Goal: Task Accomplishment & Management: Manage account settings

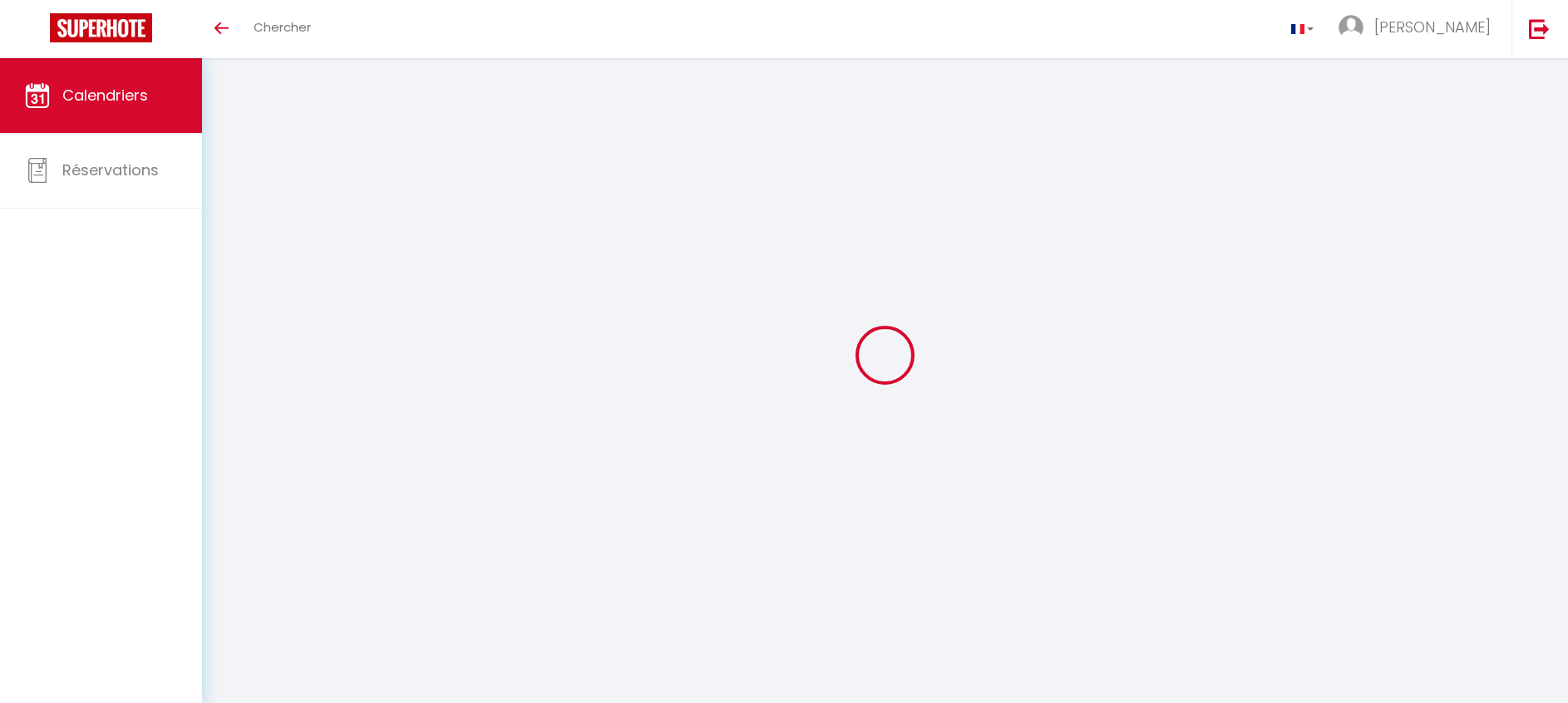
select select
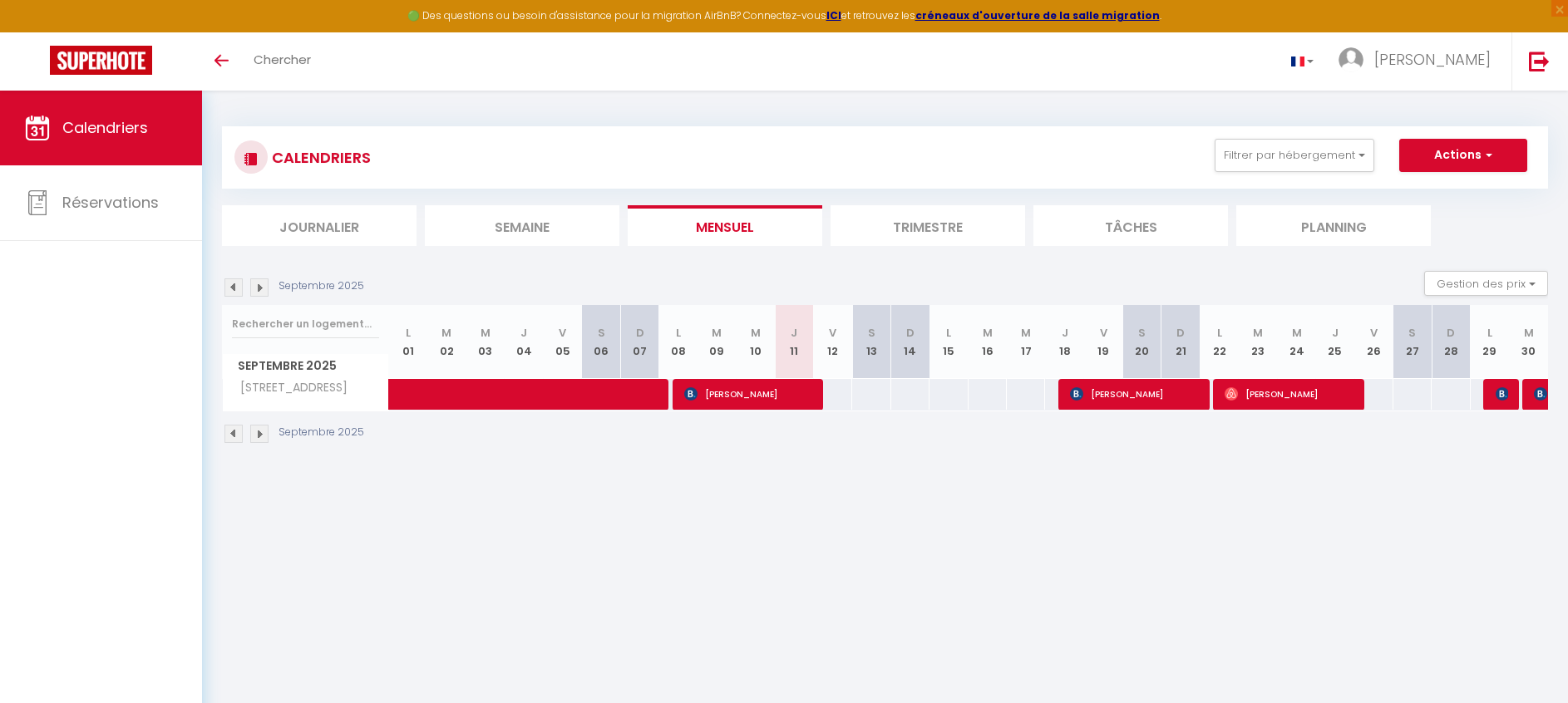
select select
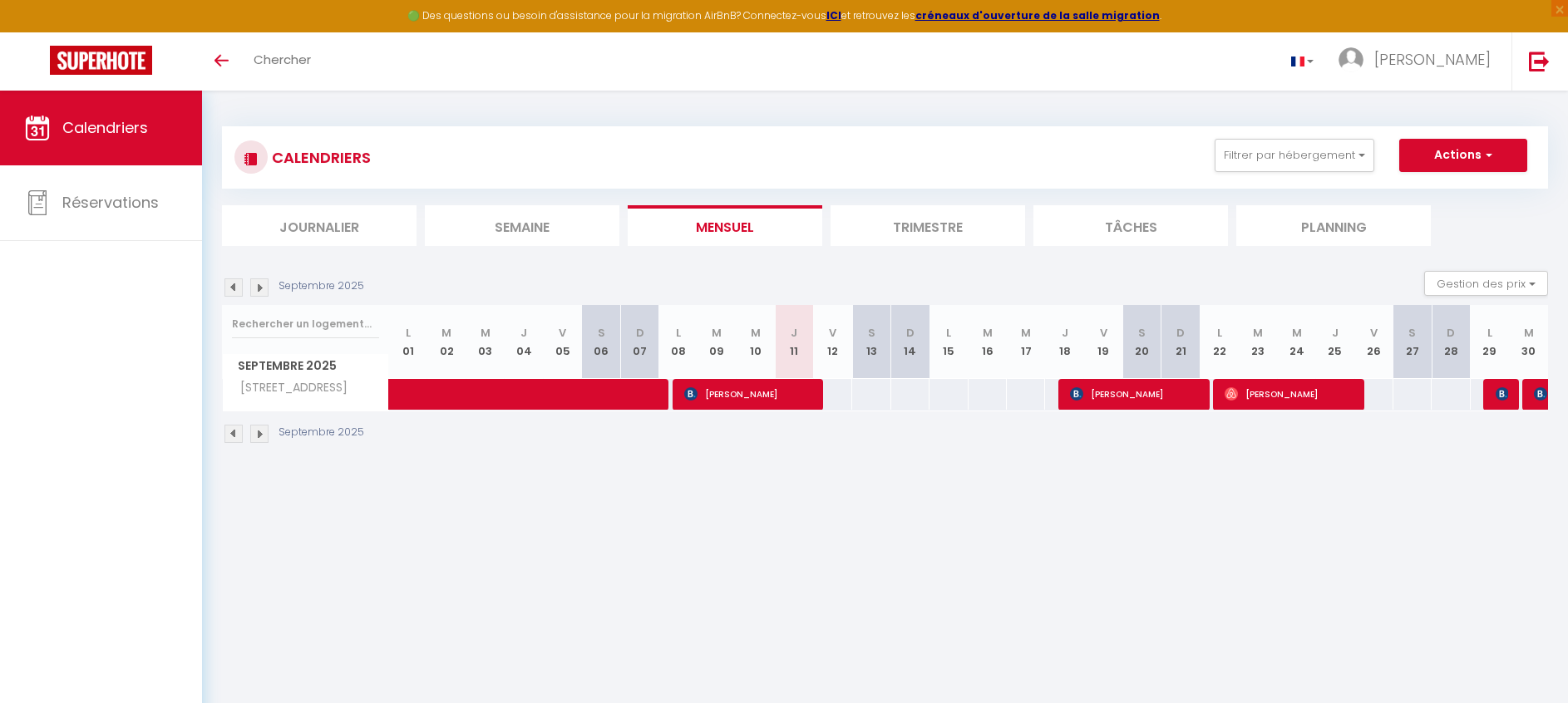
select select
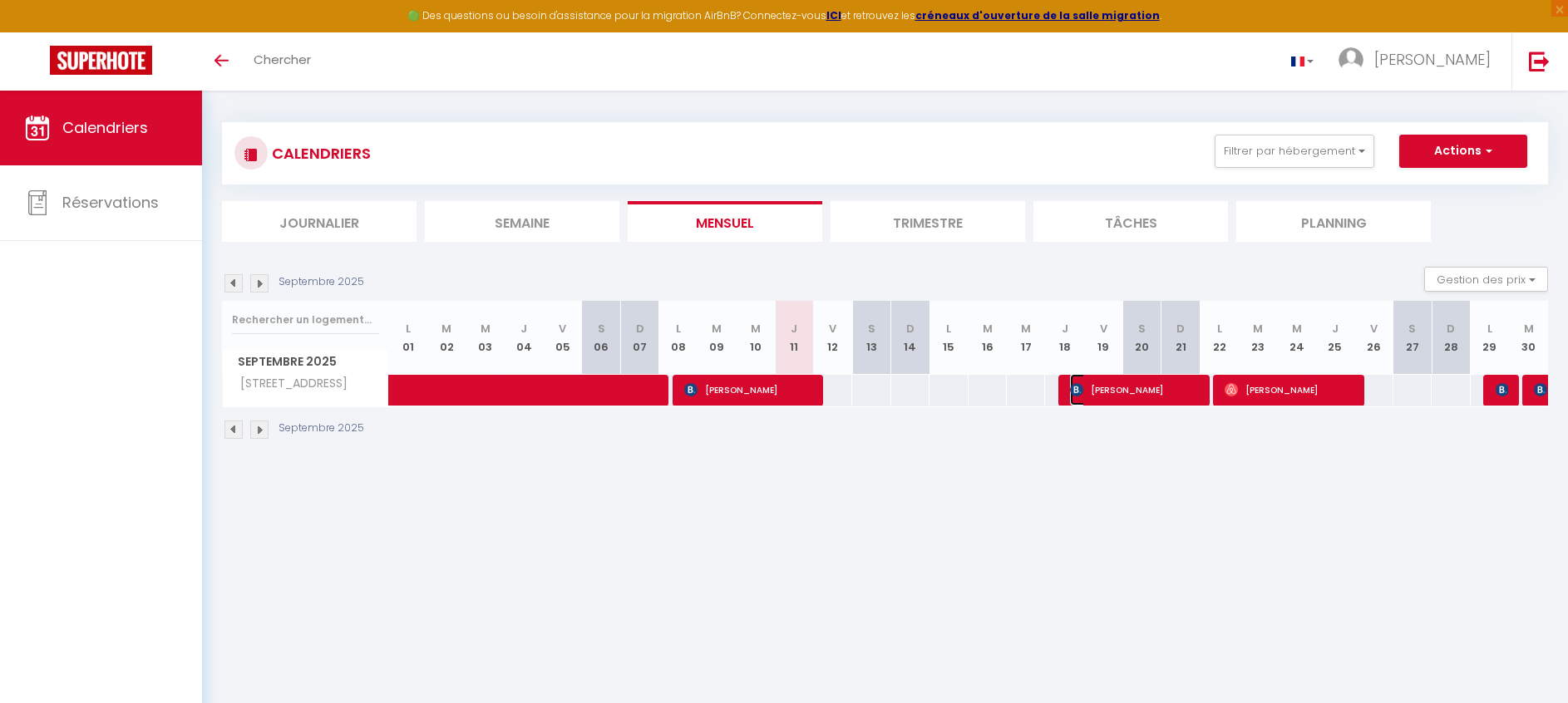
click at [1184, 395] on span "[PERSON_NAME]" at bounding box center [1133, 389] width 127 height 31
select select "OK"
select select "KO"
select select "0"
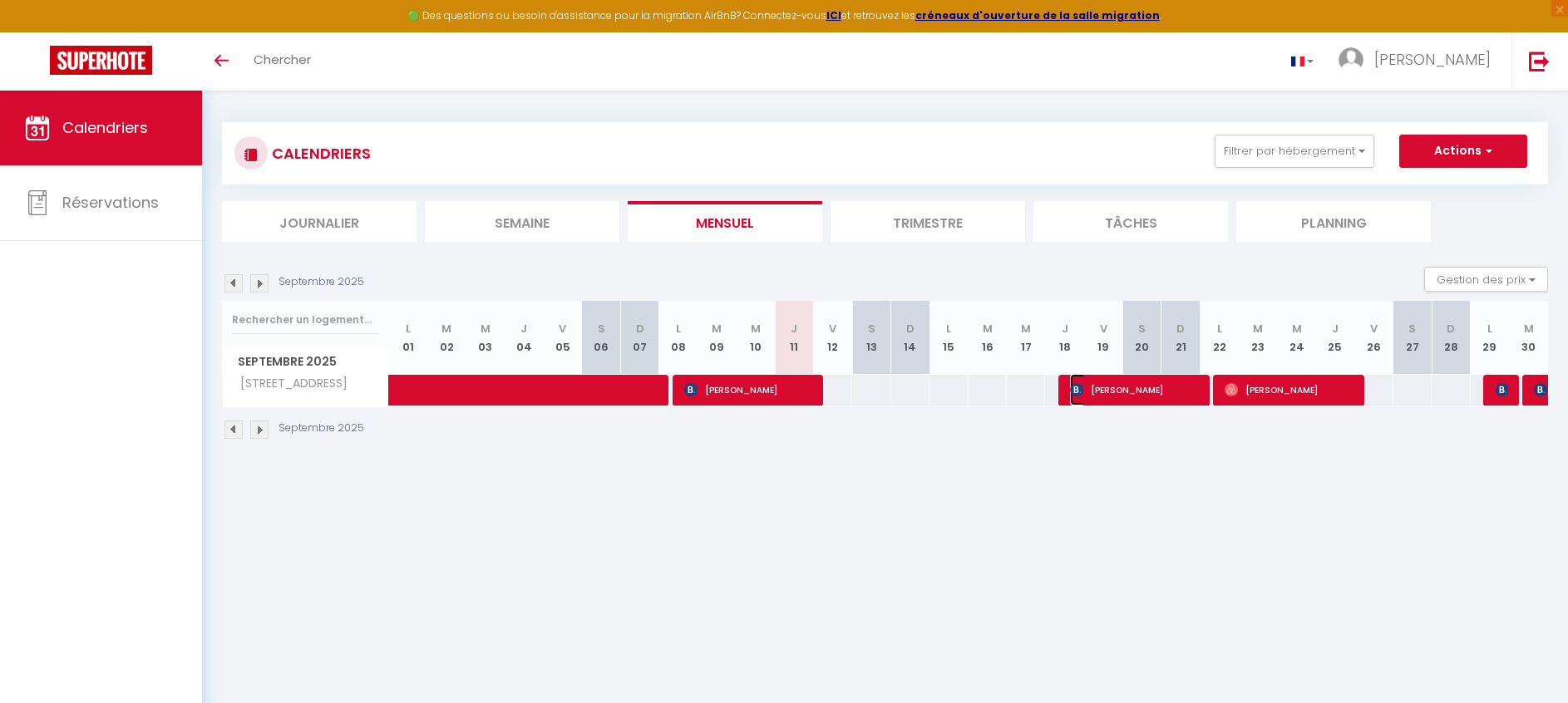
select select "1"
select select
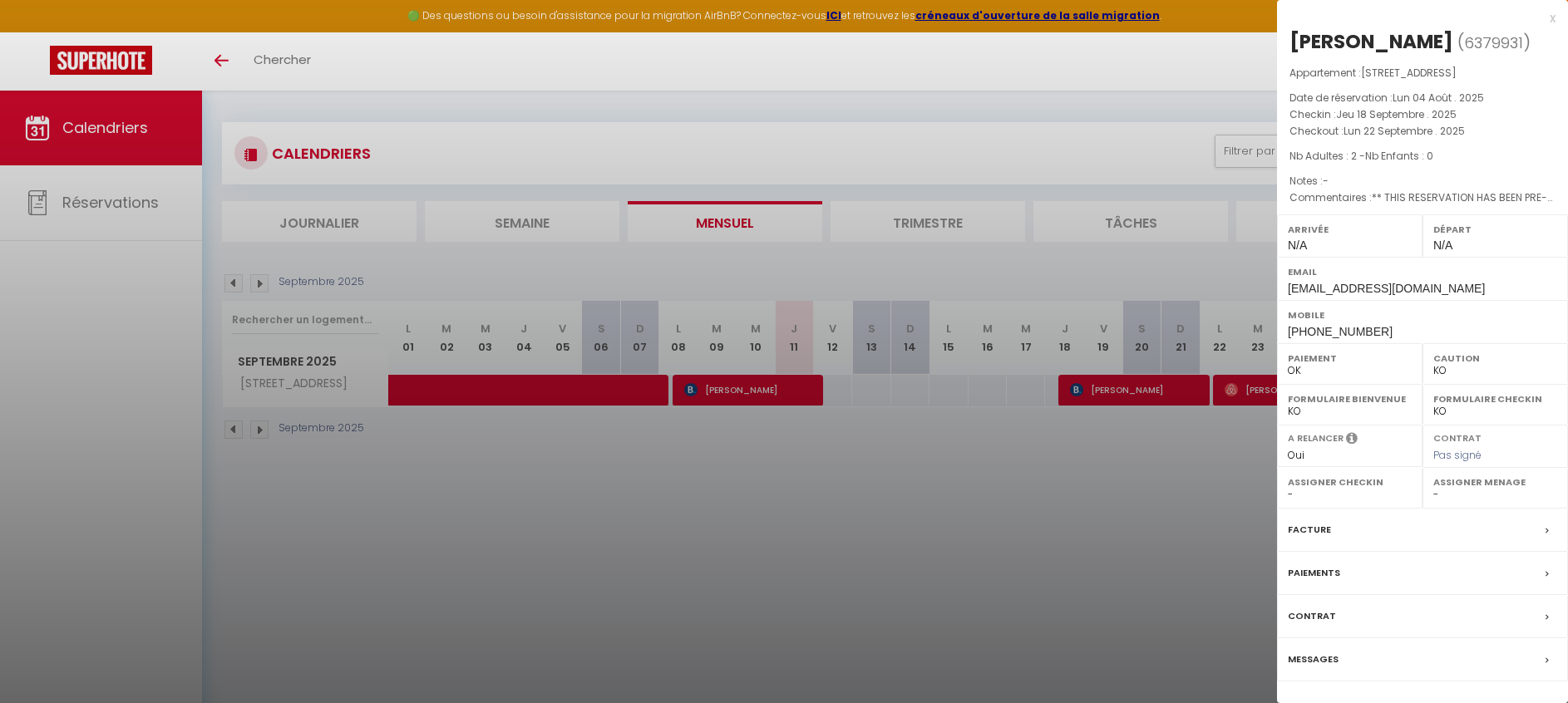
click at [1098, 512] on div at bounding box center [784, 352] width 1568 height 703
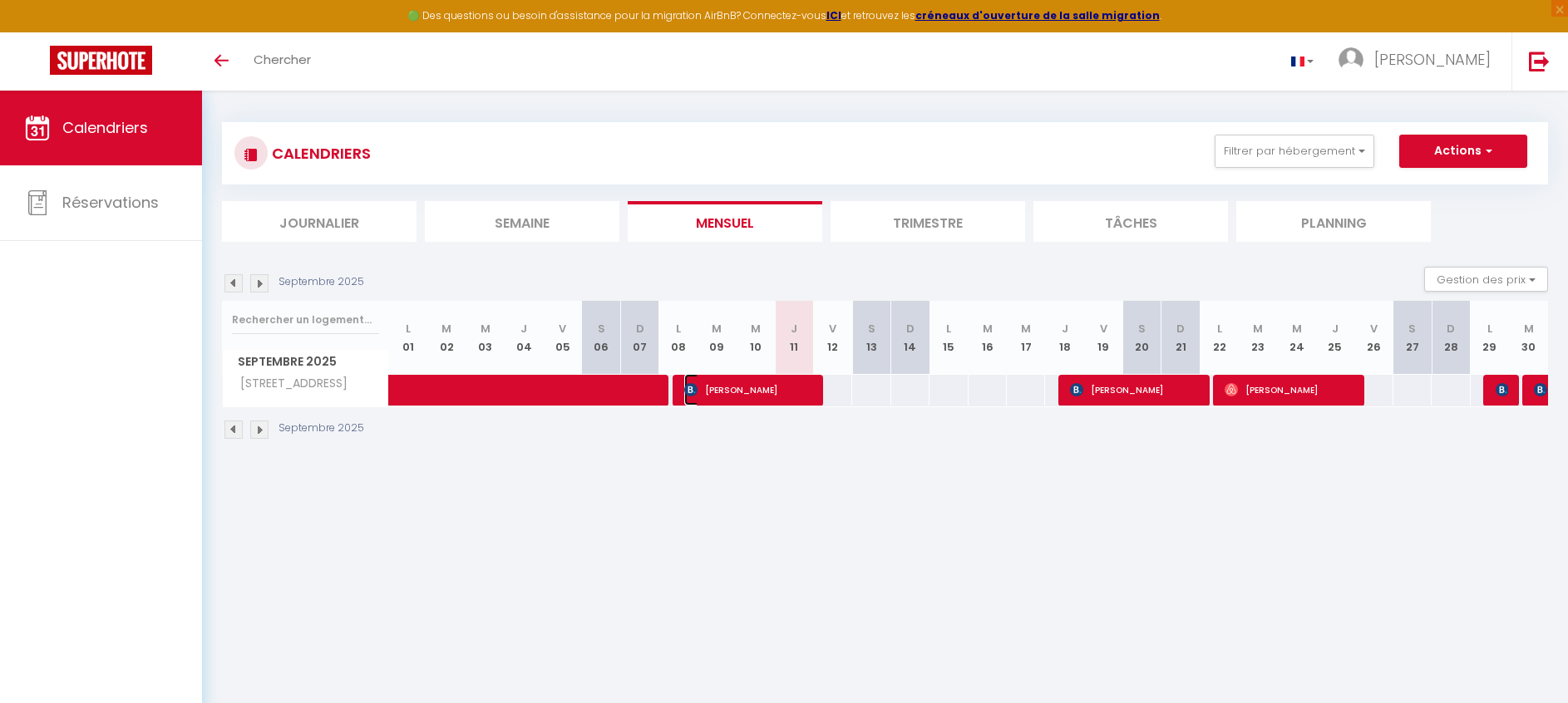
click at [804, 394] on span "[PERSON_NAME]" at bounding box center [748, 389] width 127 height 31
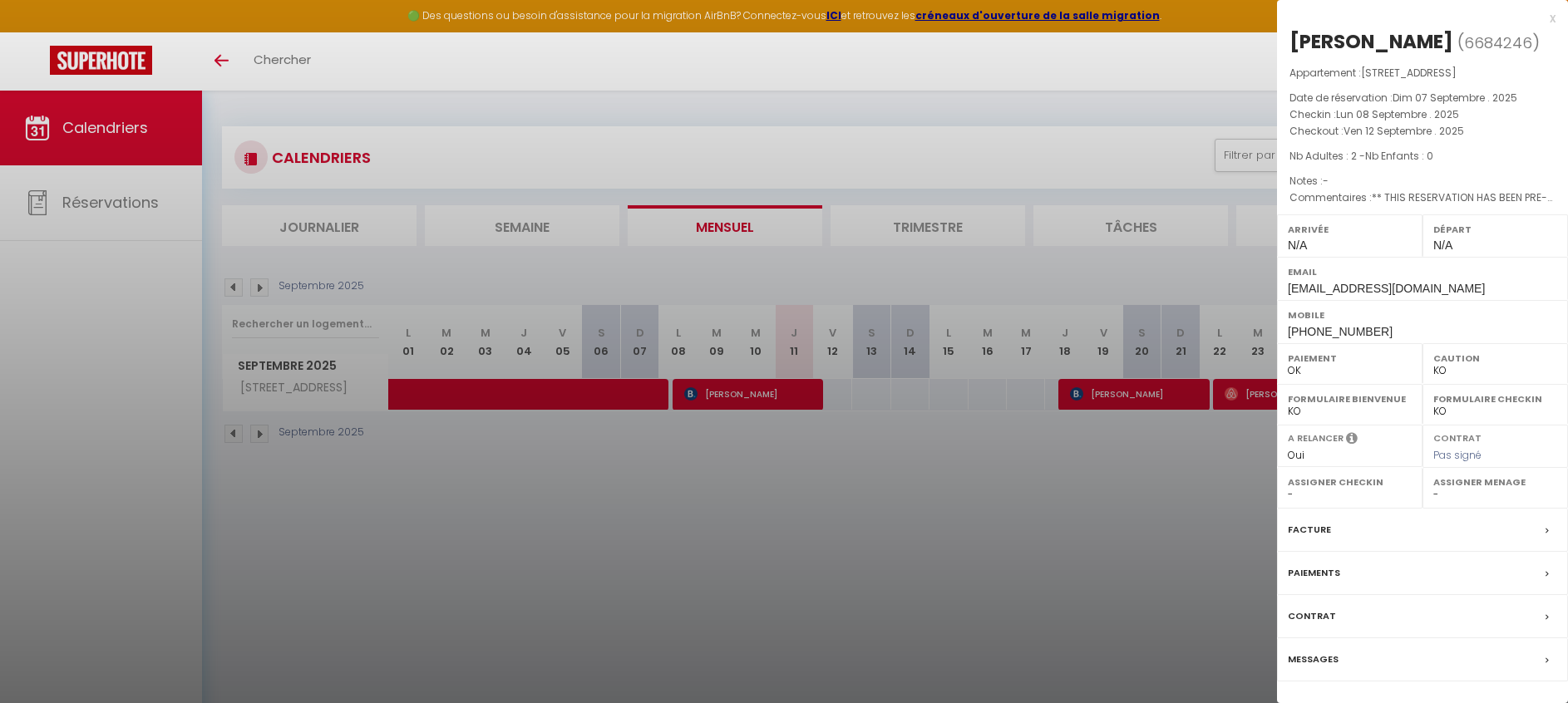
drag, startPoint x: 1139, startPoint y: 549, endPoint x: 1181, endPoint y: 442, distance: 114.9
click at [1139, 549] on div at bounding box center [784, 352] width 1568 height 703
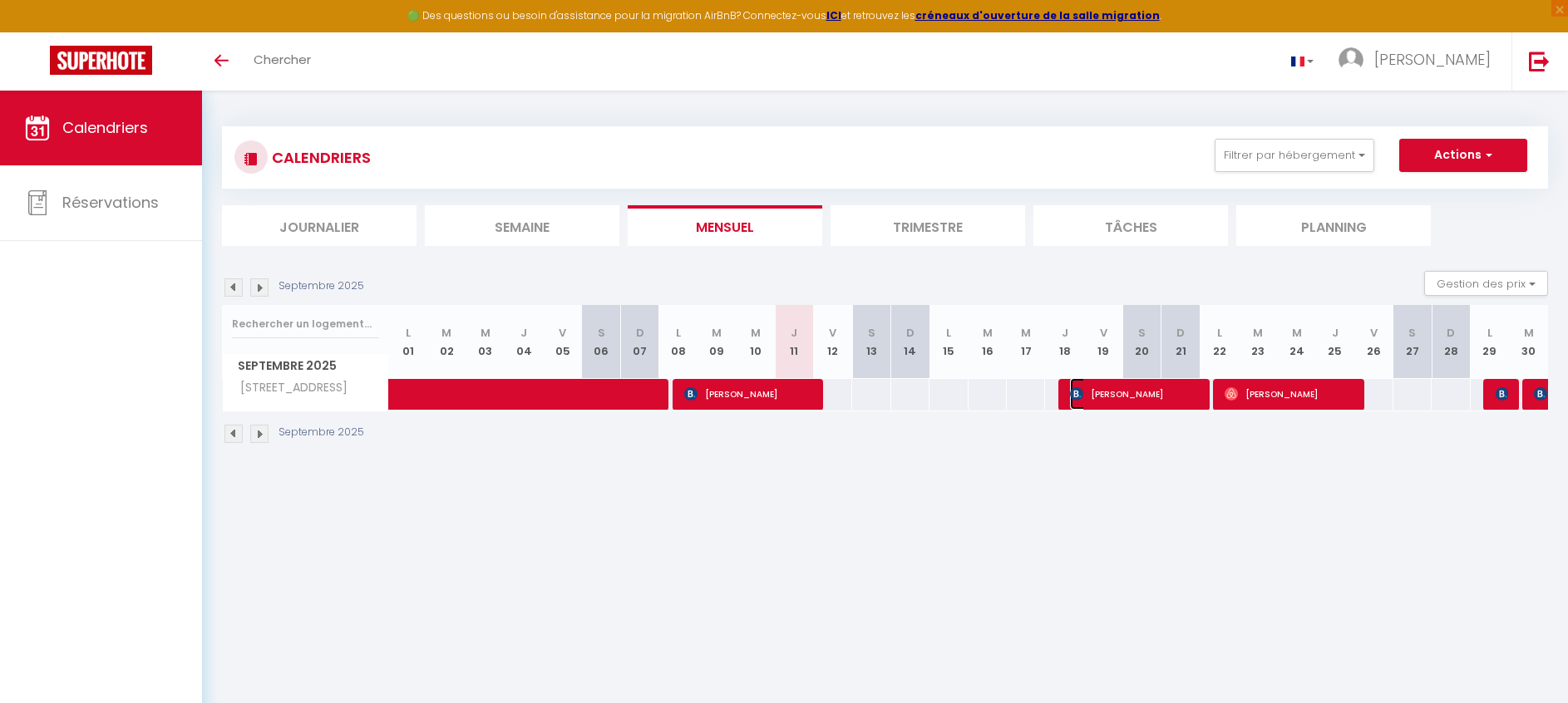
click at [1165, 392] on span "[PERSON_NAME]" at bounding box center [1133, 394] width 127 height 31
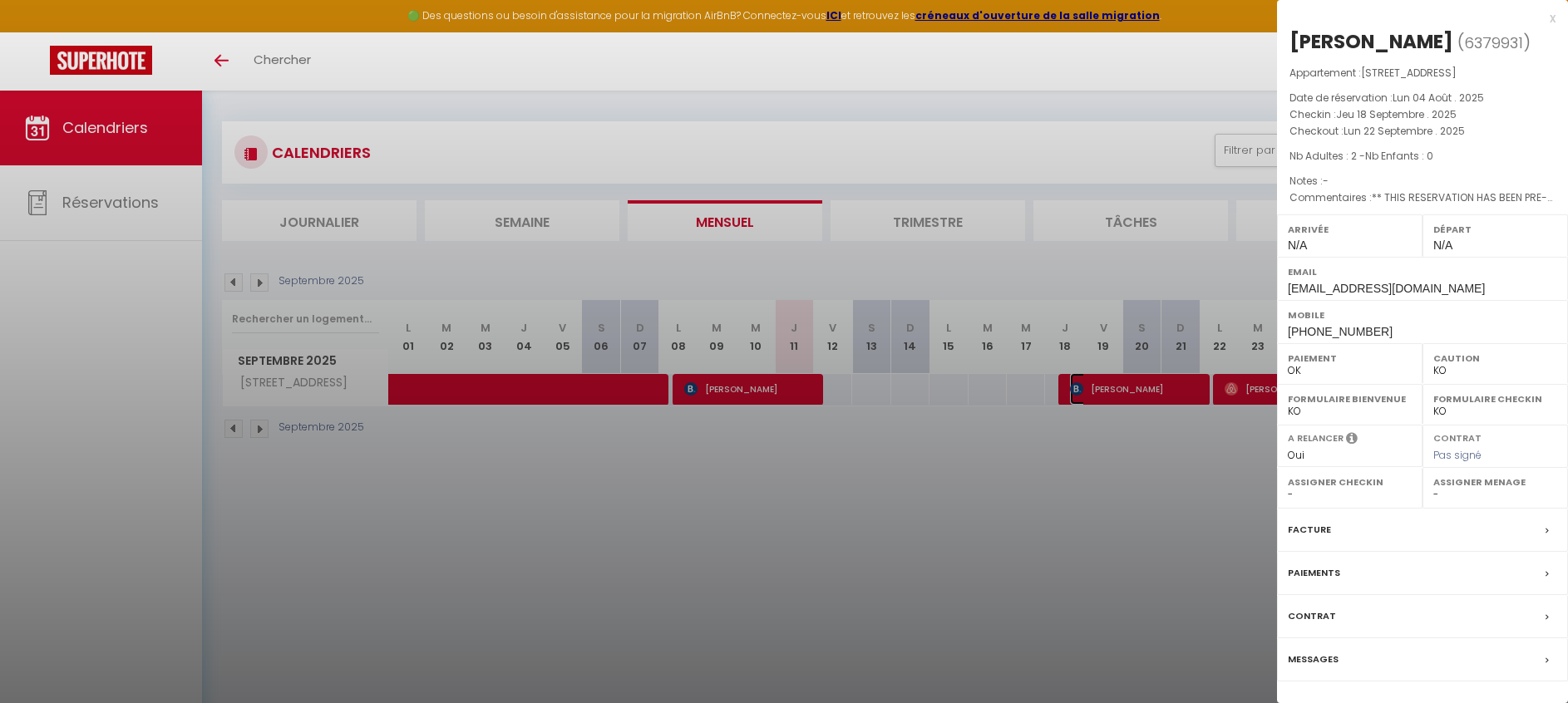
scroll to position [6, 0]
drag, startPoint x: 942, startPoint y: 606, endPoint x: 932, endPoint y: 571, distance: 36.4
click at [942, 605] on div at bounding box center [784, 352] width 1568 height 703
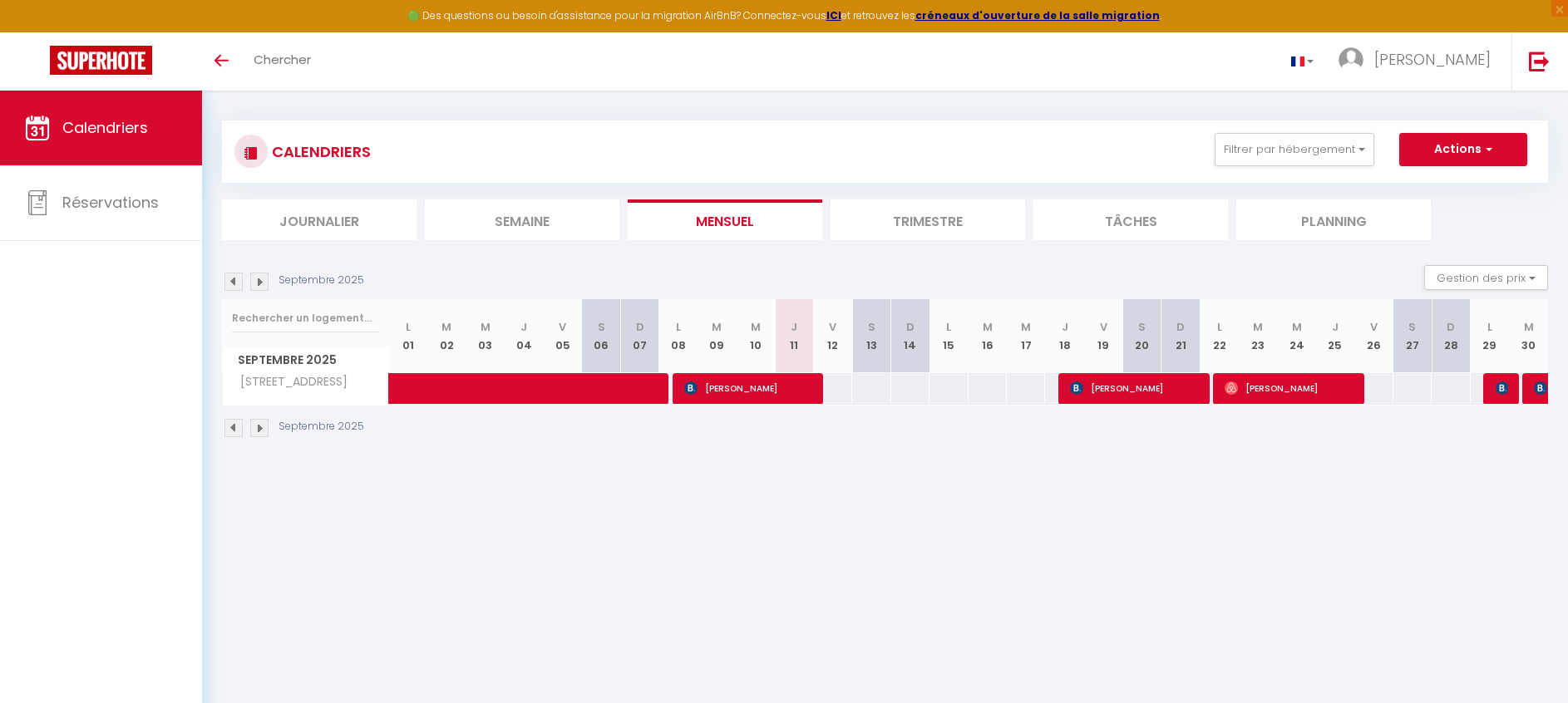
scroll to position [13, 0]
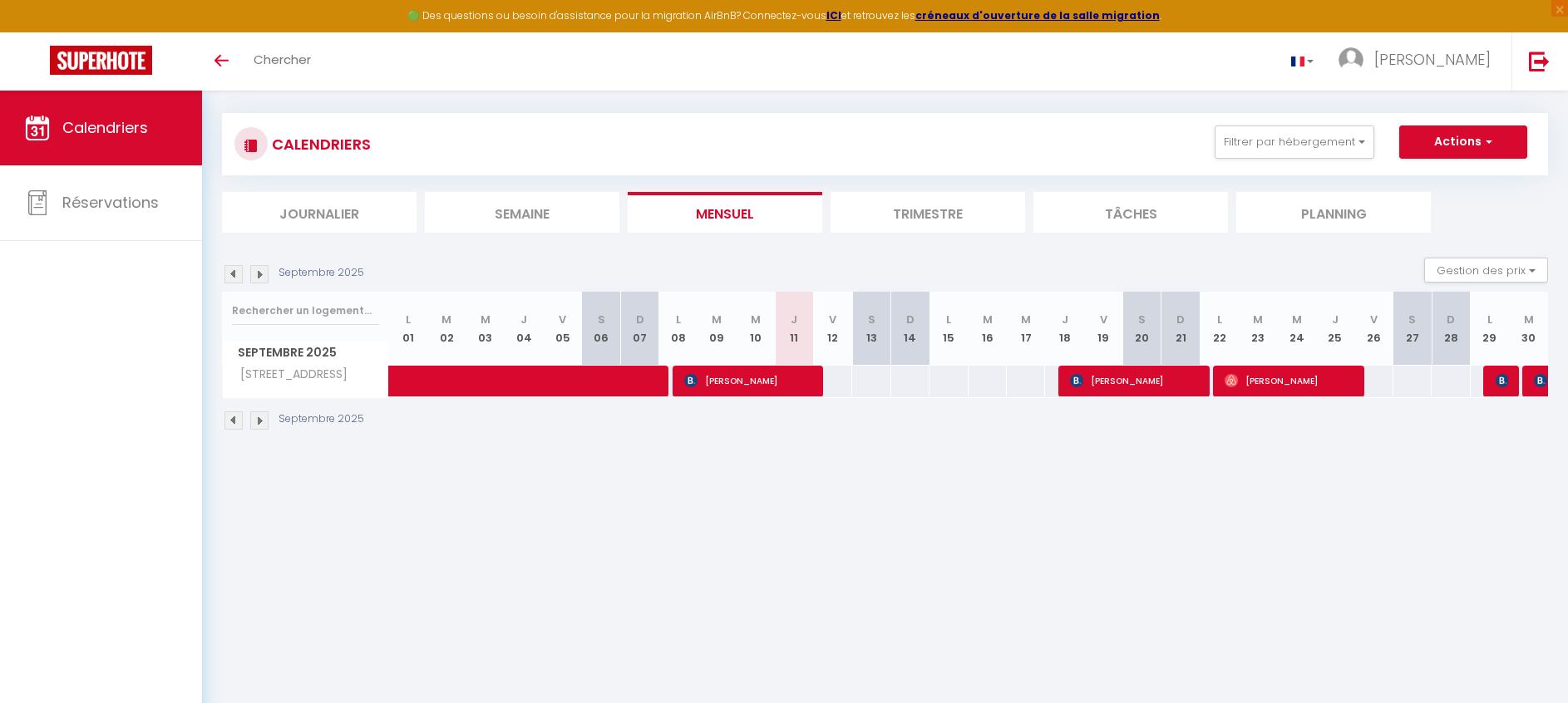
click at [257, 277] on img at bounding box center [259, 275] width 18 height 18
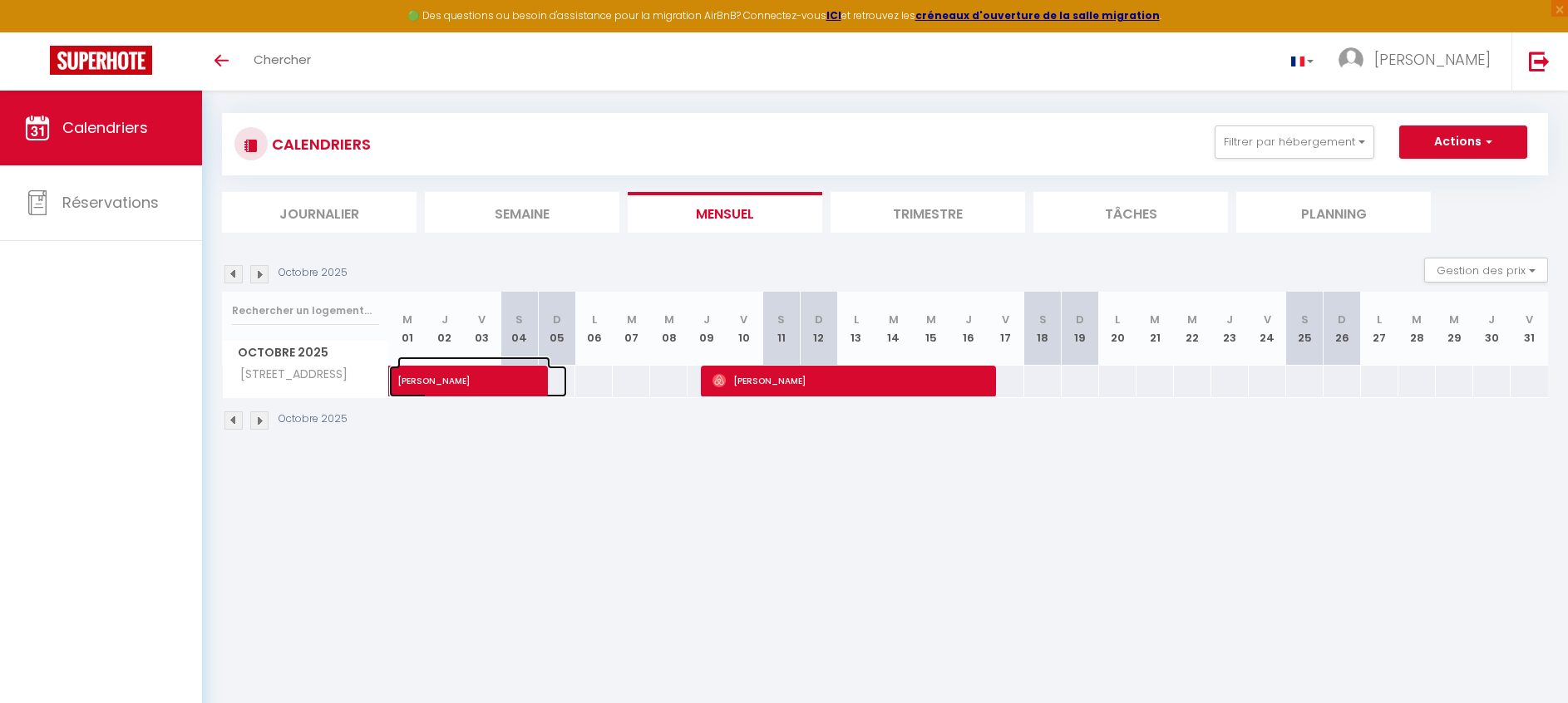
click at [496, 377] on span "[PERSON_NAME]" at bounding box center [473, 372] width 153 height 31
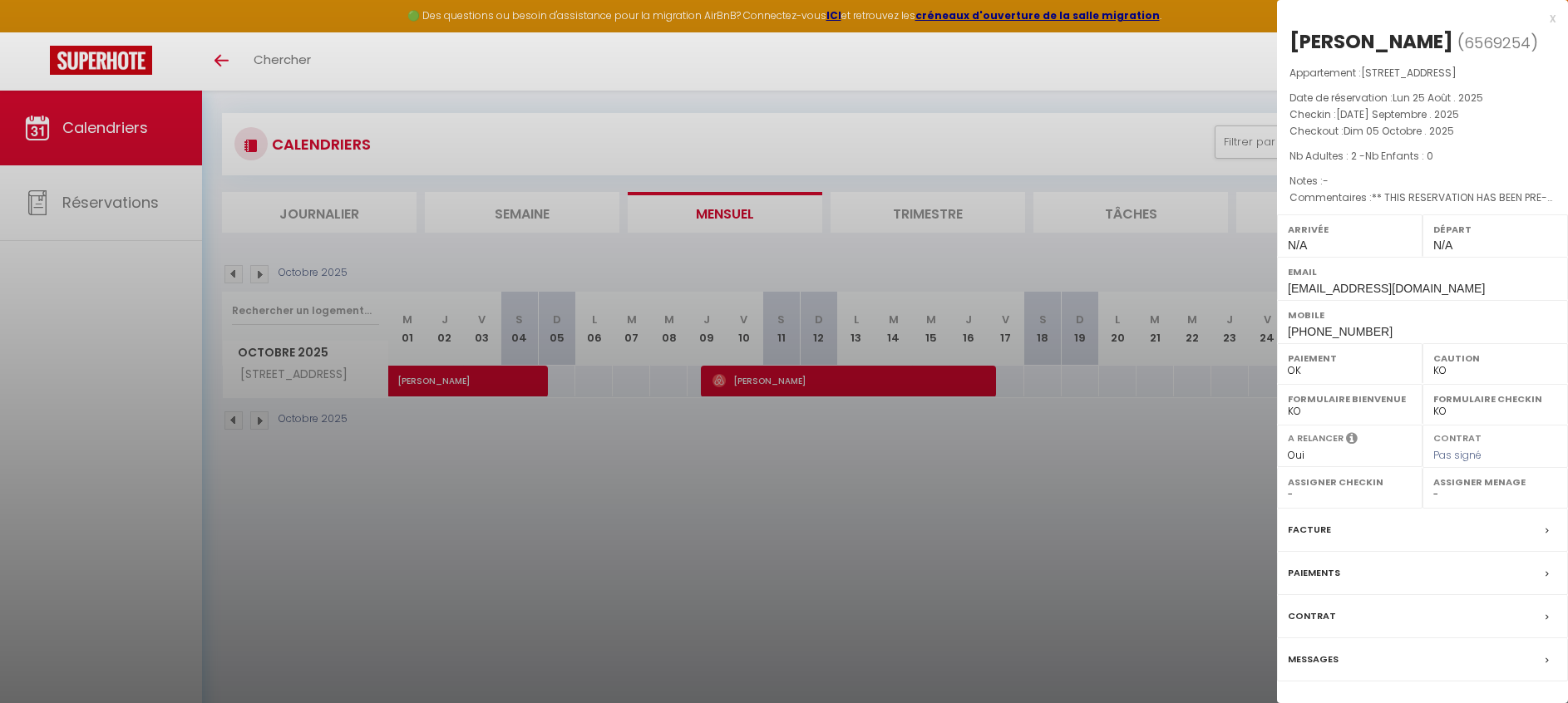
click at [1550, 21] on div "x" at bounding box center [1416, 18] width 278 height 20
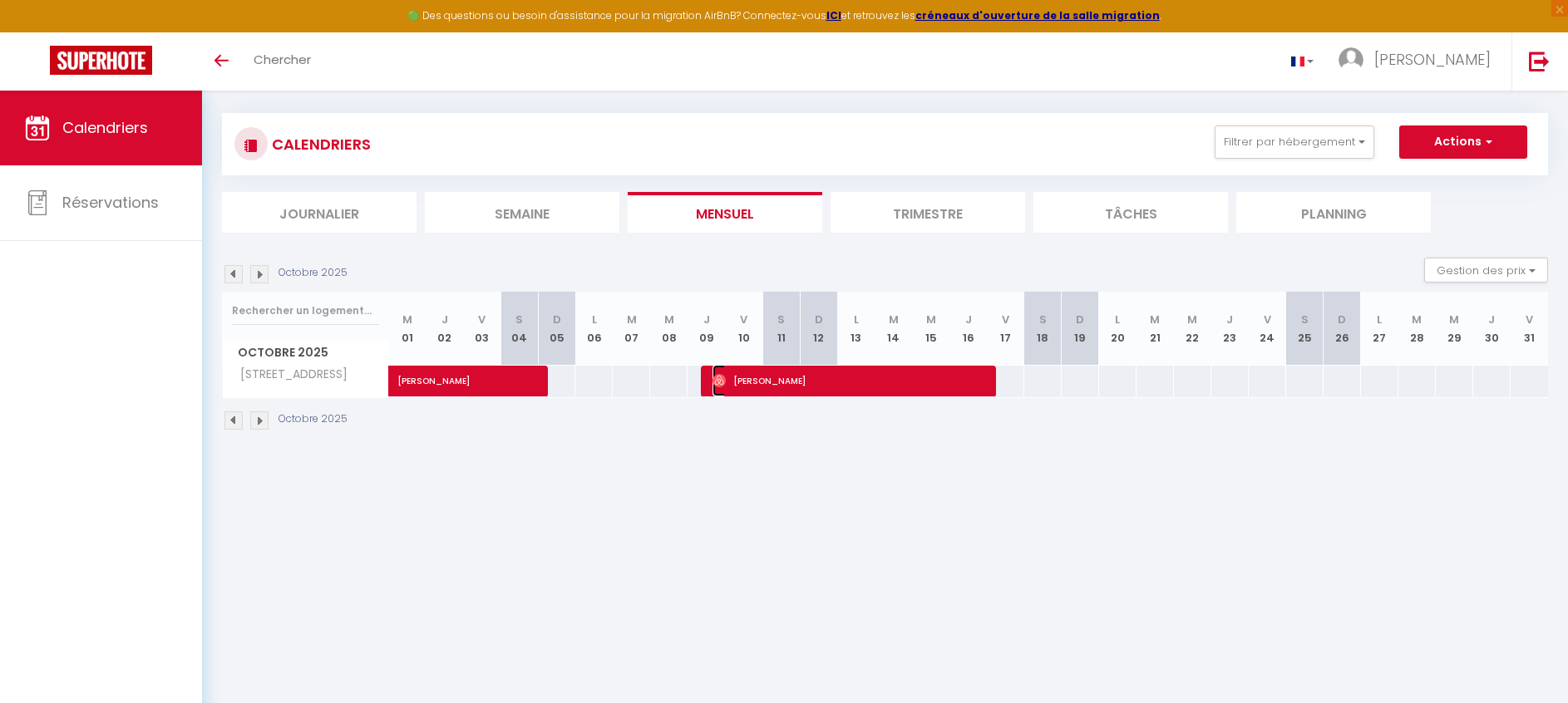
click at [911, 385] on span "Jb Baba" at bounding box center [850, 380] width 275 height 31
select select "OK"
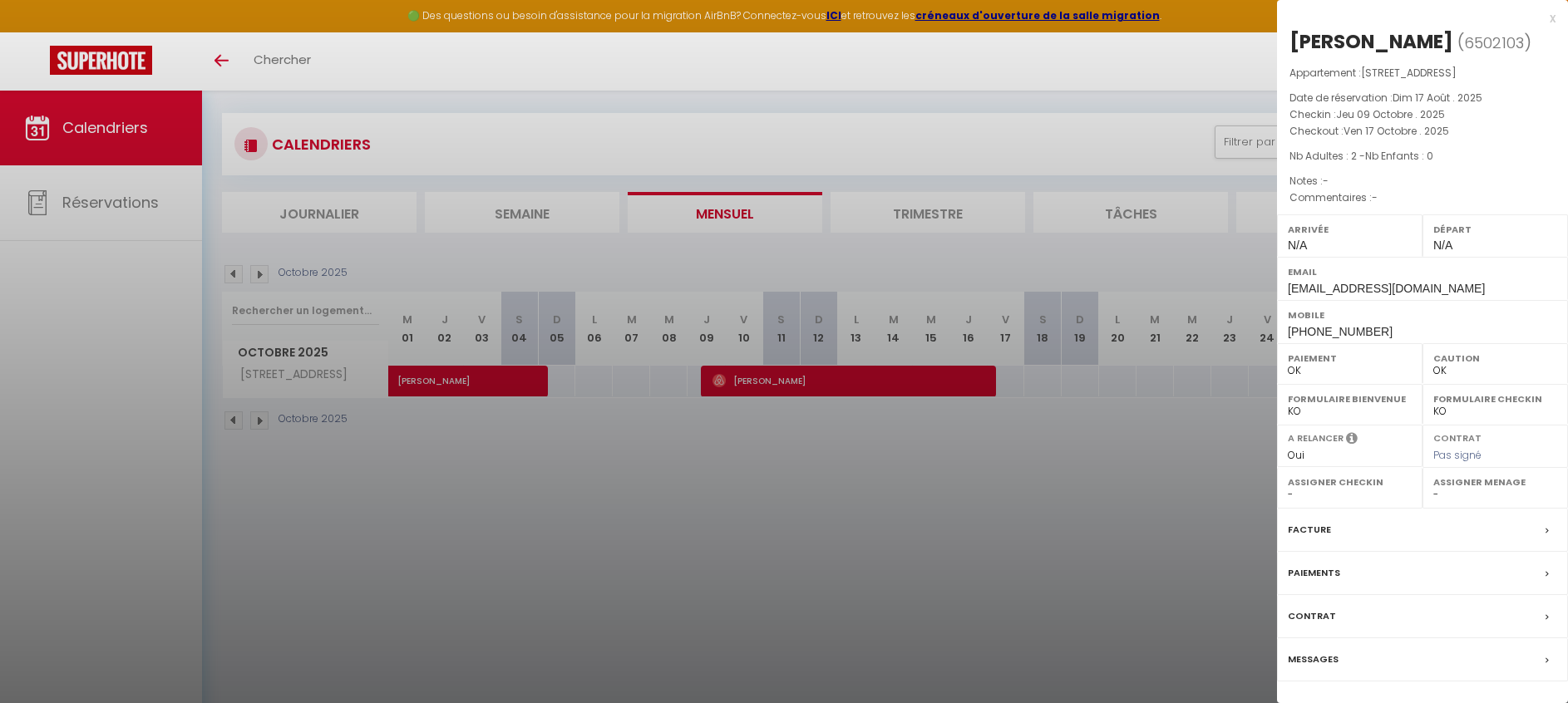
click at [1550, 17] on div "x" at bounding box center [1416, 18] width 278 height 20
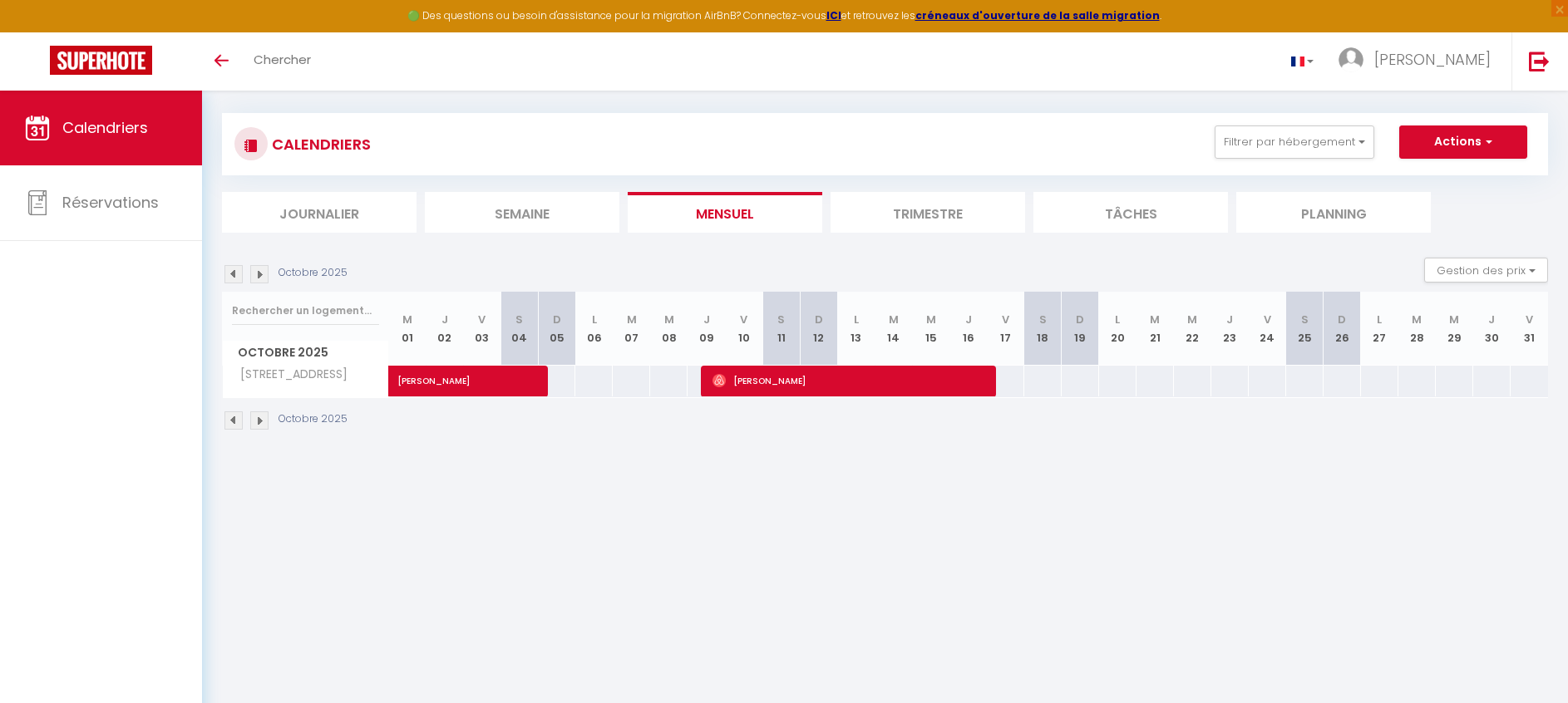
click at [228, 276] on img at bounding box center [233, 275] width 18 height 18
